Goal: Check status: Check status

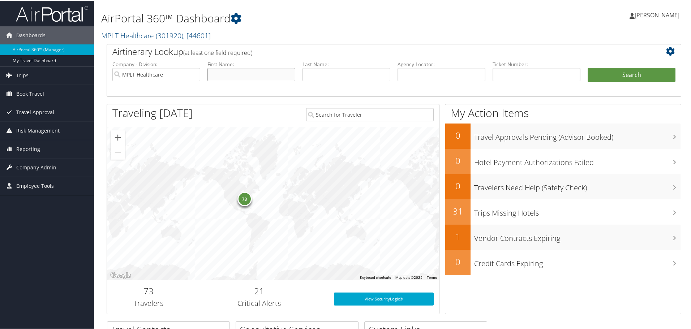
click at [223, 76] on input "text" at bounding box center [252, 73] width 88 height 13
type input "[PERSON_NAME]"
click at [621, 70] on button "Search" at bounding box center [632, 74] width 88 height 14
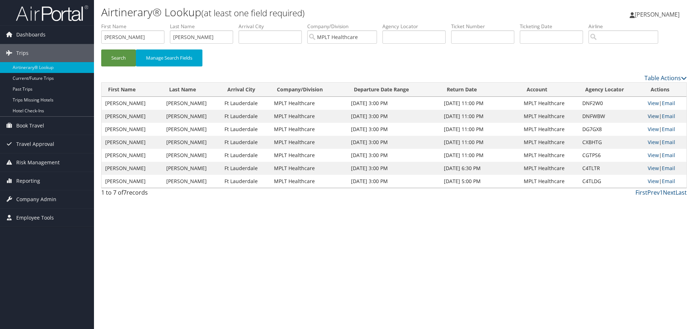
click at [648, 118] on link "View" at bounding box center [653, 116] width 11 height 7
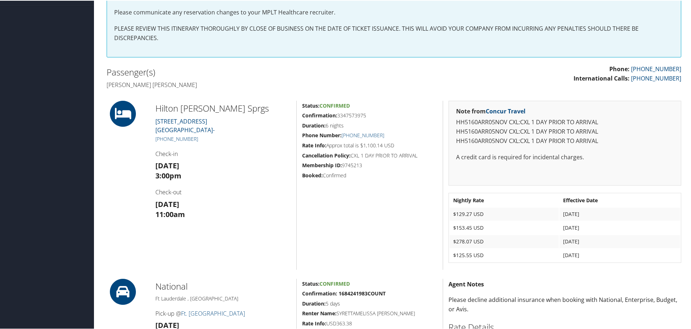
scroll to position [181, 0]
